Goal: Task Accomplishment & Management: Manage account settings

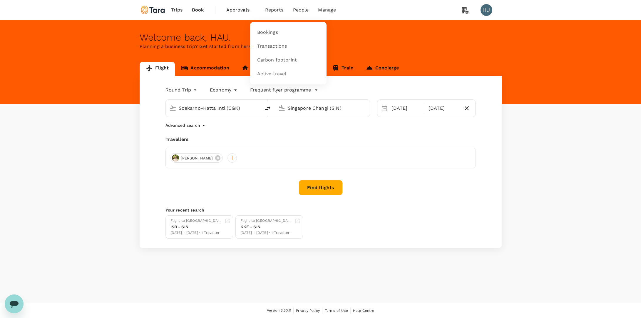
type input "Soekarno-Hatta Intl (CGK)"
type input "Singapore Changi (SIN)"
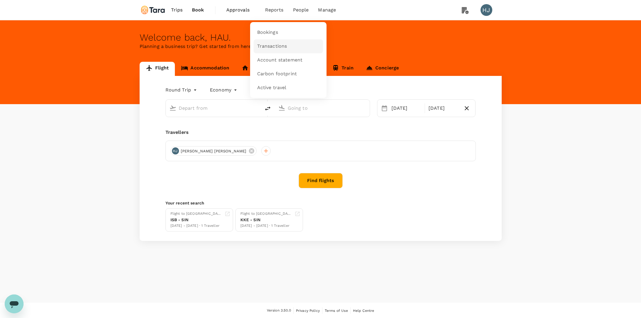
type input "Soekarno-Hatta Intl (CGK)"
type input "Singapore Changi (SIN)"
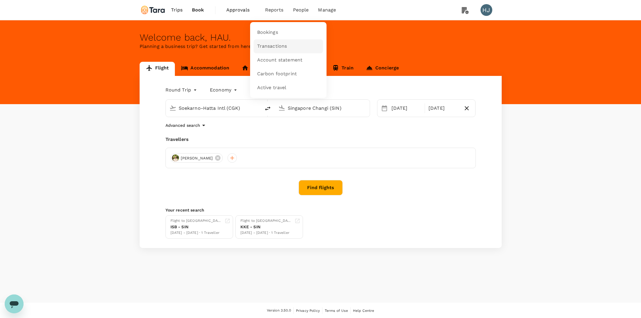
click at [278, 46] on span "Transactions" at bounding box center [272, 46] width 30 height 7
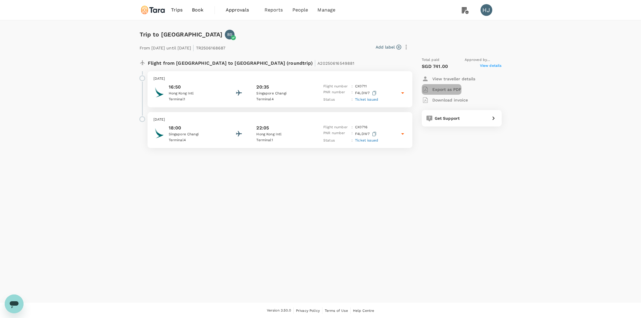
click at [449, 88] on p "Export as PDF" at bounding box center [447, 89] width 29 height 6
click at [443, 101] on p "Download invoice" at bounding box center [451, 100] width 36 height 6
click at [485, 64] on span "View details" at bounding box center [491, 66] width 22 height 7
click at [270, 34] on span "Bookings" at bounding box center [267, 32] width 21 height 7
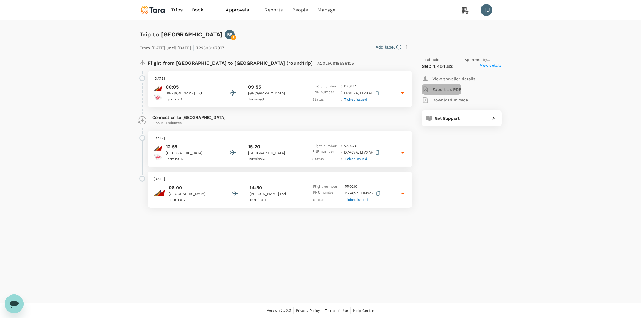
click at [448, 90] on p "Export as PDF" at bounding box center [447, 89] width 29 height 6
click at [444, 97] on p "Download invoice" at bounding box center [451, 100] width 36 height 6
click at [488, 68] on span "View details" at bounding box center [491, 66] width 22 height 7
drag, startPoint x: 342, startPoint y: 176, endPoint x: 360, endPoint y: 190, distance: 22.4
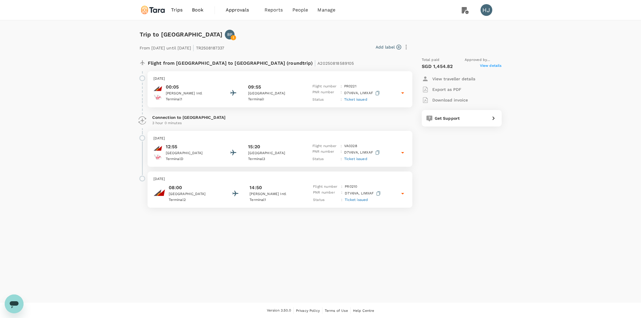
copy p "Travel to Melbourne to attend APAC Wind Energy Summit."
click at [269, 9] on span "Reports" at bounding box center [274, 9] width 19 height 7
click at [272, 33] on span "Bookings" at bounding box center [266, 32] width 18 height 6
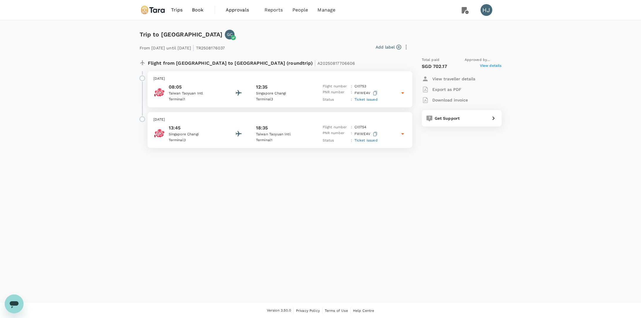
click at [434, 90] on p "Export as PDF" at bounding box center [447, 89] width 29 height 6
click at [432, 101] on div "button" at bounding box center [427, 99] width 11 height 7
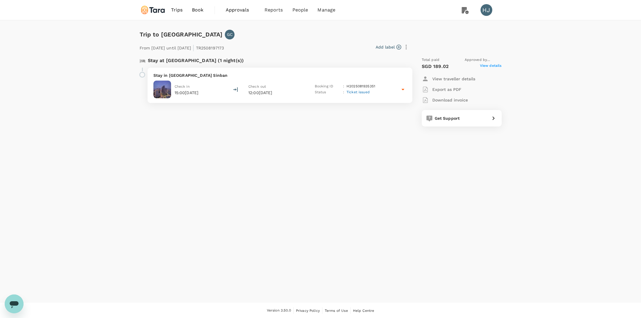
click at [439, 86] on p "Export as PDF" at bounding box center [447, 89] width 29 height 6
click at [436, 102] on p "Download invoice" at bounding box center [451, 100] width 36 height 6
click at [486, 65] on span "View details" at bounding box center [491, 66] width 22 height 7
copy p "Overnight hotel in [GEOGRAPHIC_DATA] for early morning flight to [GEOGRAPHIC_DA…"
drag, startPoint x: 342, startPoint y: 179, endPoint x: 378, endPoint y: 189, distance: 37.3
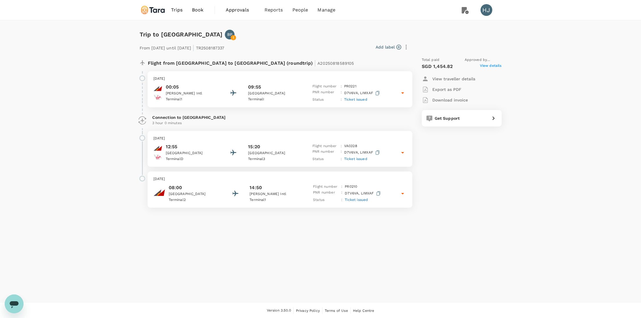
click at [431, 86] on div "button" at bounding box center [427, 89] width 11 height 7
click at [431, 99] on div "button" at bounding box center [427, 99] width 11 height 7
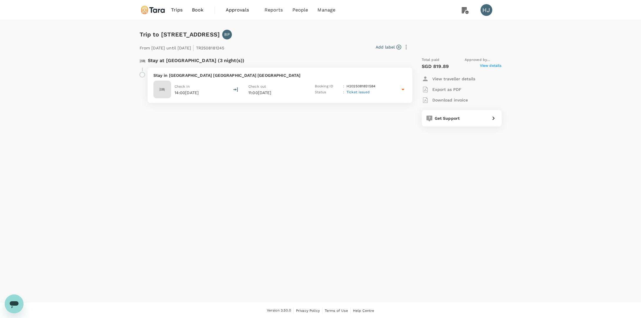
click at [457, 92] on div "Export as PDF" at bounding box center [442, 89] width 40 height 7
click at [449, 101] on p "Download invoice" at bounding box center [451, 100] width 36 height 6
